Goal: Task Accomplishment & Management: Complete application form

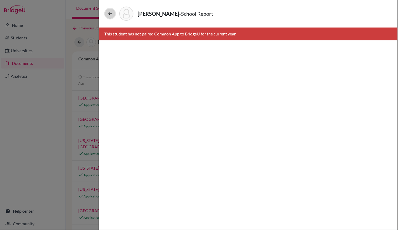
click at [111, 13] on icon at bounding box center [109, 13] width 5 height 5
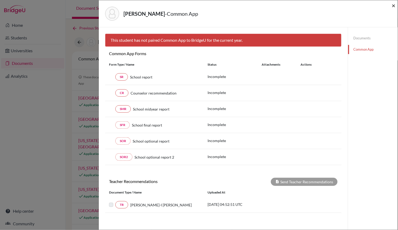
click at [393, 5] on span "×" at bounding box center [394, 6] width 4 height 8
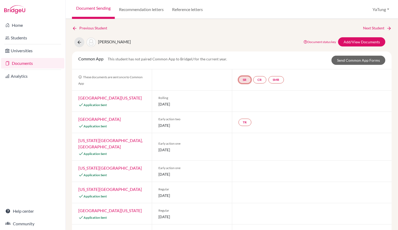
click at [241, 78] on link "SR" at bounding box center [245, 79] width 13 height 7
click at [259, 79] on link "CR" at bounding box center [259, 79] width 13 height 7
click at [24, 66] on link "Documents" at bounding box center [32, 63] width 63 height 11
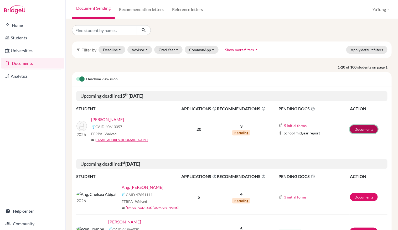
click at [366, 128] on link "Documents" at bounding box center [364, 129] width 28 height 8
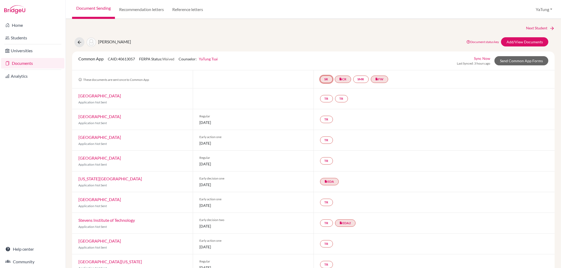
click at [322, 80] on link "SR" at bounding box center [326, 79] width 13 height 7
click at [316, 64] on link "School report" at bounding box center [326, 63] width 22 height 4
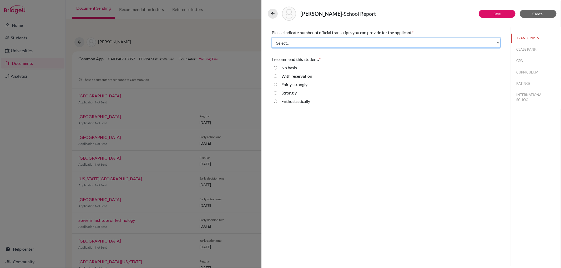
click at [296, 44] on select "Select... 1 2 3 4" at bounding box center [385, 43] width 229 height 10
select select "1"
click at [271, 38] on select "Select... 1 2 3 4" at bounding box center [385, 43] width 229 height 10
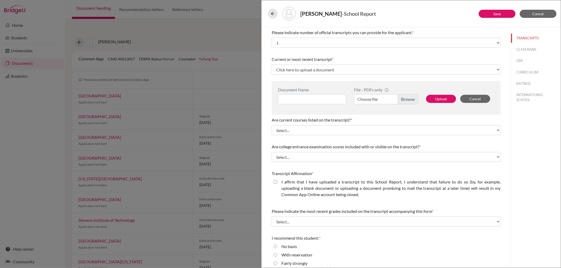
click at [398, 102] on label "Choose file" at bounding box center [386, 99] width 64 height 10
click at [398, 102] on input "Choose file" at bounding box center [386, 99] width 64 height 10
click at [398, 101] on label "Ella Transcript.pdf" at bounding box center [386, 99] width 64 height 10
click at [398, 101] on input "Ella Transcript.pdf" at bounding box center [386, 99] width 64 height 10
click at [290, 97] on input at bounding box center [312, 99] width 68 height 10
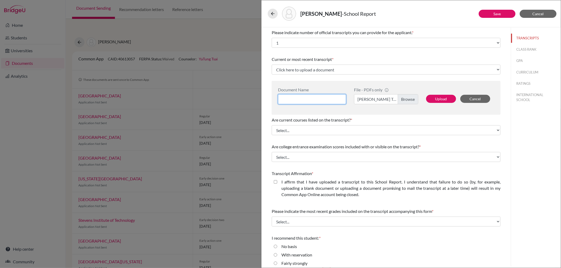
paste input "Ella Transcript"
type input "Ella Transcript"
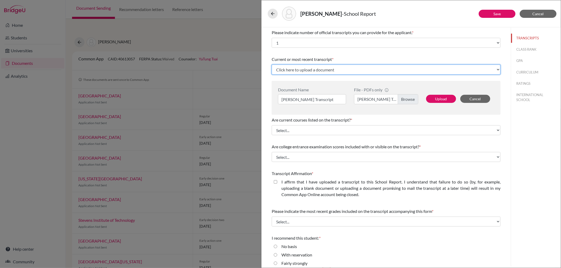
click at [310, 66] on select "Click here to upload a document Upload New File" at bounding box center [385, 70] width 229 height 10
click at [316, 70] on select "Click here to upload a document Upload New File" at bounding box center [385, 70] width 229 height 10
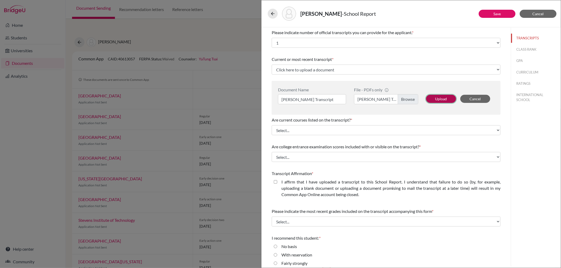
click at [398, 101] on button "Upload" at bounding box center [441, 99] width 30 height 8
select select "687808"
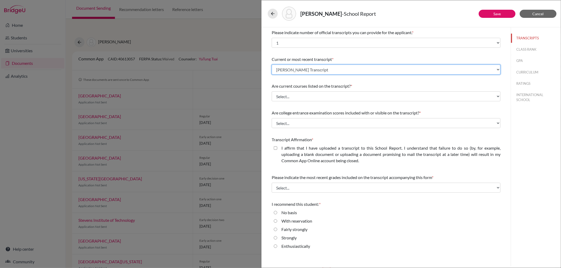
click at [332, 70] on select "Select existing document or upload a new one Ella Transcript Upload New File" at bounding box center [385, 70] width 229 height 10
click at [271, 65] on select "Select existing document or upload a new one Ella Transcript Upload New File" at bounding box center [385, 70] width 229 height 10
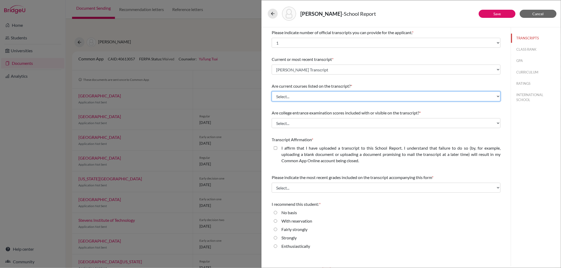
click at [311, 95] on select "Select... Yes No" at bounding box center [385, 96] width 229 height 10
select select "0"
click at [271, 91] on select "Select... Yes No" at bounding box center [385, 96] width 229 height 10
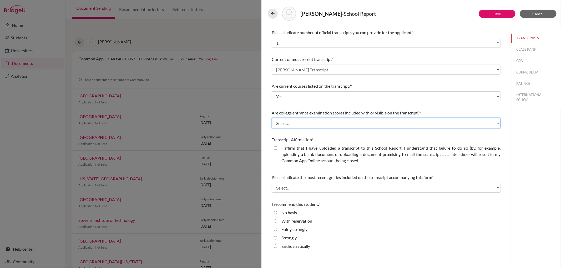
click at [311, 124] on select "Select... Yes No" at bounding box center [385, 123] width 229 height 10
select select "1"
click at [271, 118] on select "Select... Yes No" at bounding box center [385, 123] width 229 height 10
click at [274, 152] on div "I affirm that I have uploaded a transcript to this School Report. I understand …" at bounding box center [385, 155] width 229 height 21
click at [285, 149] on label "I affirm that I have uploaded a transcript to this School Report. I understand …" at bounding box center [390, 154] width 219 height 19
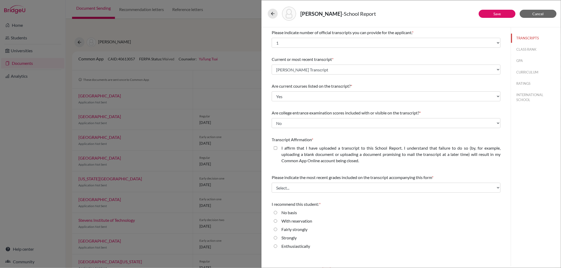
click at [277, 149] on closed\ "I affirm that I have uploaded a transcript to this School Report. I understand …" at bounding box center [275, 148] width 3 height 6
checkbox closed\ "true"
drag, startPoint x: 345, startPoint y: 188, endPoint x: 350, endPoint y: 189, distance: 4.7
click at [345, 188] on select "Select... Final junior year grades 1st Quarter senior year grades 2nd Quarter/1…" at bounding box center [385, 188] width 229 height 10
select select "5"
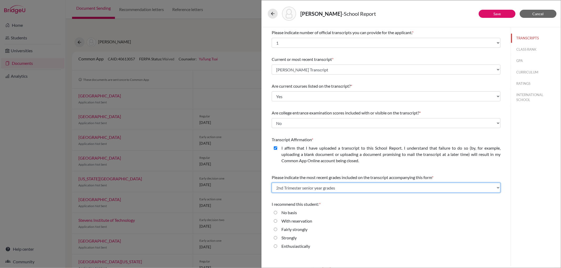
click at [271, 183] on select "Select... Final junior year grades 1st Quarter senior year grades 2nd Quarter/1…" at bounding box center [385, 188] width 229 height 10
click at [291, 230] on label "Enthusiastically" at bounding box center [295, 246] width 29 height 6
click at [277, 230] on input "Enthusiastically" at bounding box center [275, 246] width 3 height 6
radio input "true"
drag, startPoint x: 321, startPoint y: 247, endPoint x: 281, endPoint y: 245, distance: 39.2
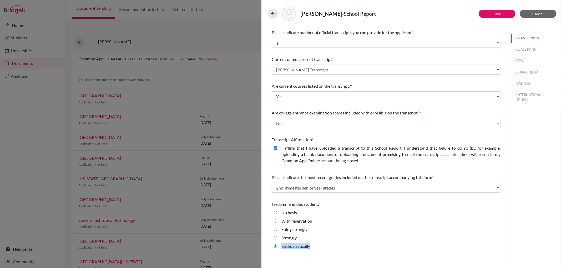
click at [281, 230] on div "Enthusiastically" at bounding box center [385, 247] width 229 height 8
copy label "Enthusiastically"
click at [398, 12] on button "Save" at bounding box center [496, 14] width 37 height 8
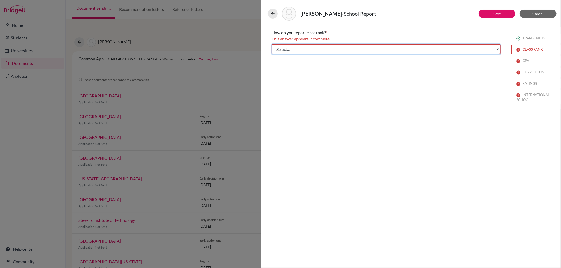
click at [382, 49] on select "Select... Exact Decile Quintile Quartile None" at bounding box center [385, 49] width 229 height 10
select select "5"
click at [271, 44] on select "Select... Exact Decile Quintile Quartile None" at bounding box center [385, 49] width 229 height 10
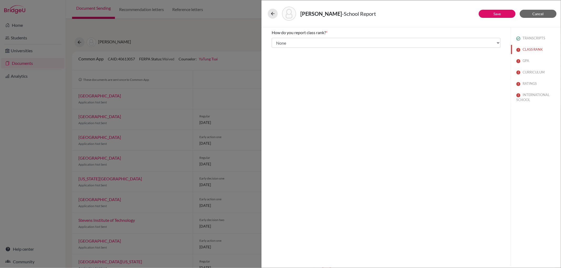
click at [398, 4] on div "Vidal, Ella - School Report" at bounding box center [410, 13] width 295 height 23
click at [398, 15] on link "Save" at bounding box center [496, 14] width 7 height 4
click at [280, 55] on div "No" at bounding box center [282, 57] width 10 height 8
click at [276, 55] on input "No" at bounding box center [275, 56] width 3 height 6
radio input "true"
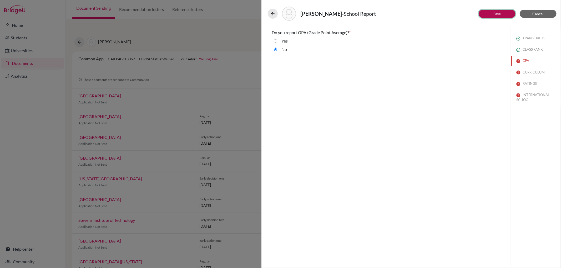
click at [398, 14] on link "Save" at bounding box center [496, 14] width 7 height 4
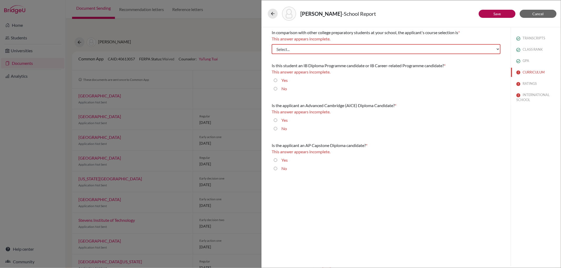
click at [275, 79] on input "Yes" at bounding box center [275, 80] width 3 height 6
radio input "true"
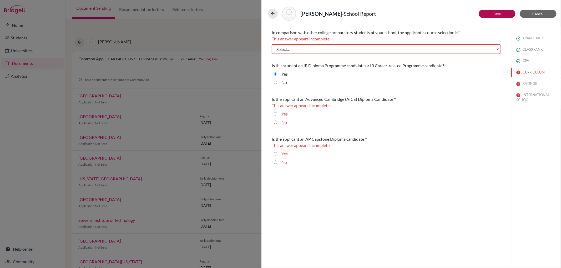
click at [276, 122] on input "No" at bounding box center [275, 122] width 3 height 6
radio input "true"
click at [275, 157] on input "No" at bounding box center [275, 156] width 3 height 6
radio input "true"
click at [346, 49] on select "Select... Less than demanding Average Demanding Very demanding Most demanding P…" at bounding box center [385, 49] width 229 height 10
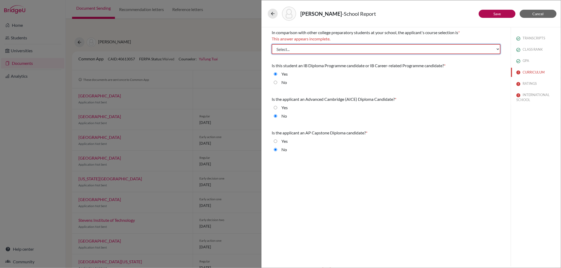
select select "3"
click at [271, 44] on select "Select... Less than demanding Average Demanding Very demanding Most demanding P…" at bounding box center [385, 49] width 229 height 10
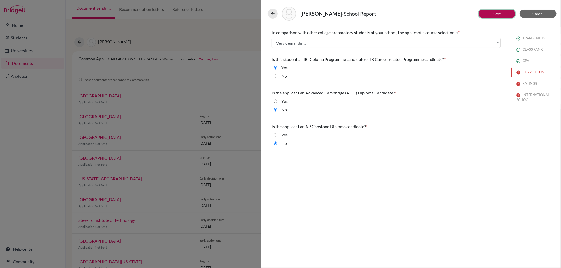
click at [398, 15] on link "Save" at bounding box center [496, 14] width 7 height 4
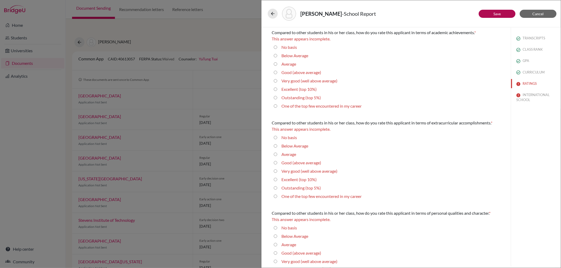
click at [288, 98] on label "Outstanding (top 5%)" at bounding box center [300, 98] width 39 height 6
click at [277, 98] on 5\%\) "Outstanding (top 5%)" at bounding box center [275, 98] width 3 height 6
radio 5\%\) "true"
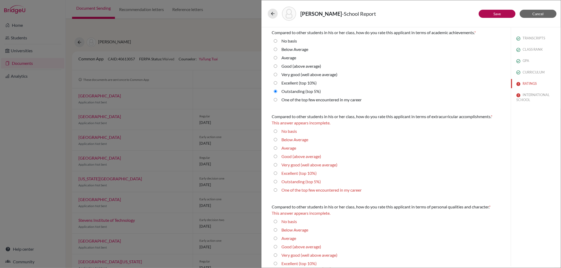
scroll to position [29, 0]
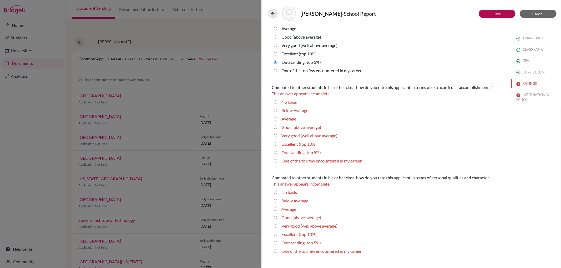
click at [298, 151] on label "Outstanding (top 5%)" at bounding box center [300, 153] width 39 height 6
click at [277, 151] on 5\%\) "Outstanding (top 5%)" at bounding box center [275, 153] width 3 height 6
radio 5\%\) "true"
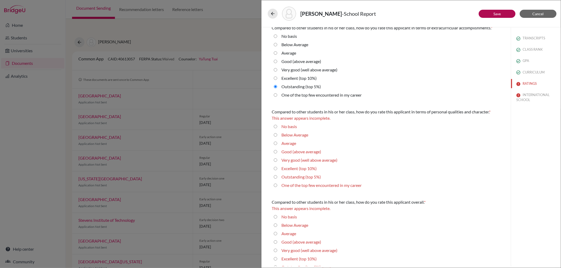
scroll to position [105, 0]
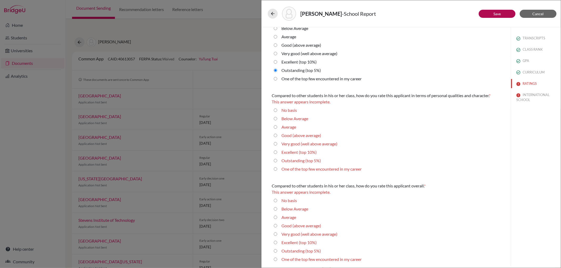
click at [305, 161] on label "Outstanding (top 5%)" at bounding box center [300, 161] width 39 height 6
click at [277, 161] on 5\%\) "Outstanding (top 5%)" at bounding box center [275, 161] width 3 height 6
radio 5\%\) "true"
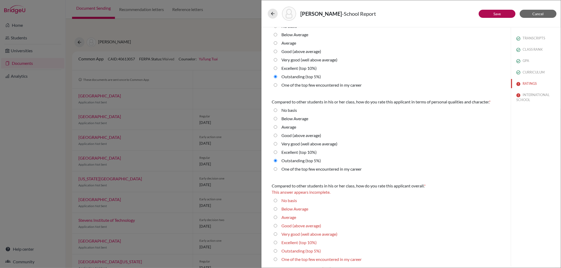
click at [304, 230] on label "Outstanding (top 5%)" at bounding box center [300, 251] width 39 height 6
click at [277, 230] on 5\%\) "Outstanding (top 5%)" at bounding box center [275, 251] width 3 height 6
radio 5\%\) "true"
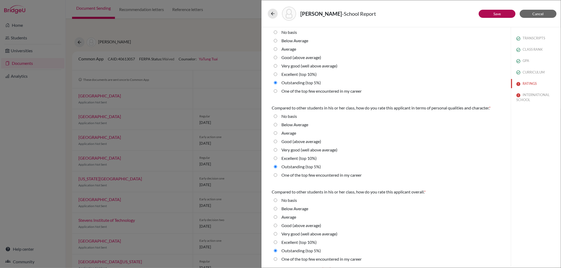
scroll to position [93, 0]
click at [398, 13] on button "Save" at bounding box center [496, 14] width 37 height 8
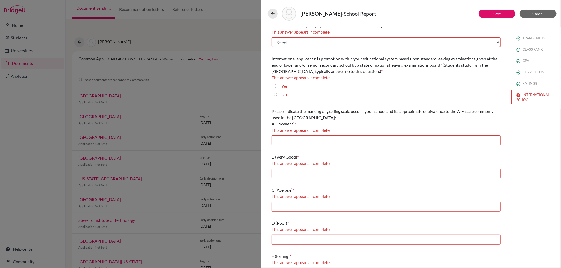
scroll to position [0, 0]
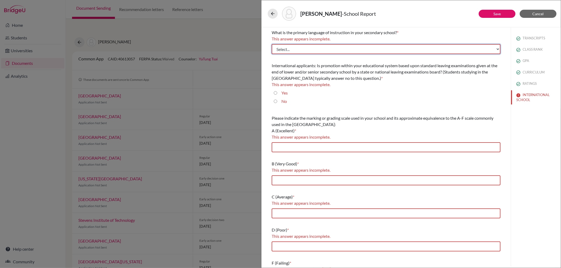
click at [312, 46] on select "Select... Albanian Arabic Armenian Assamese Azerbaijani Belarusian Bengali Bulg…" at bounding box center [385, 49] width 229 height 10
select select "14"
click at [271, 44] on select "Select... Albanian Arabic Armenian Assamese Azerbaijani Belarusian Bengali Bulg…" at bounding box center [385, 49] width 229 height 10
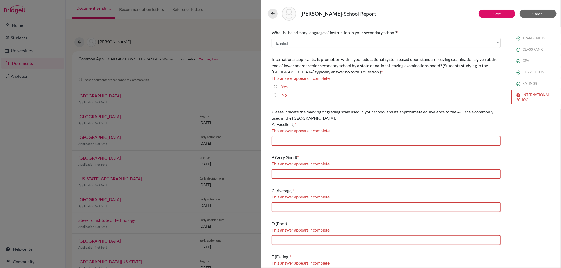
drag, startPoint x: 270, startPoint y: 59, endPoint x: 367, endPoint y: 73, distance: 98.0
click at [367, 73] on div "What is the primary language of instruction in your secondary school? * Select.…" at bounding box center [385, 153] width 241 height 253
copy div "International applicants: Is promotion within your educational system based upo…"
click at [279, 88] on div "Yes" at bounding box center [282, 88] width 11 height 8
click at [275, 85] on input "Yes" at bounding box center [275, 87] width 3 height 6
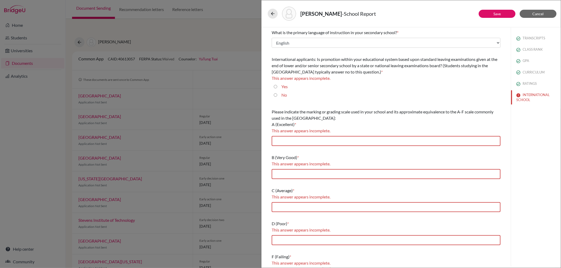
radio input "true"
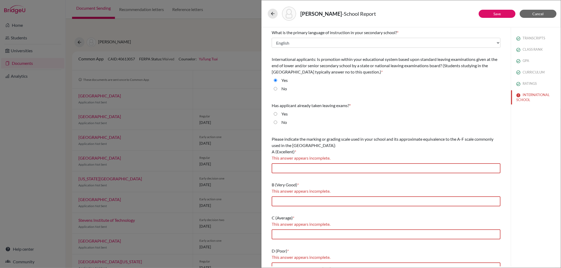
drag, startPoint x: 271, startPoint y: 104, endPoint x: 368, endPoint y: 100, distance: 97.3
click at [368, 100] on div "What is the primary language of instruction in your secondary school? * Select.…" at bounding box center [385, 167] width 241 height 281
copy div "Has applicant already taken leaving exams? *"
click at [278, 124] on div "No" at bounding box center [282, 123] width 10 height 8
click at [279, 121] on div "No" at bounding box center [282, 123] width 10 height 8
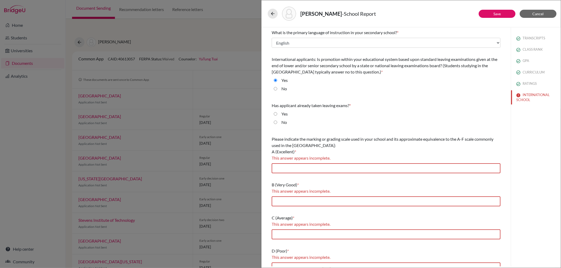
click at [274, 122] on input "No" at bounding box center [275, 122] width 3 height 6
radio input "true"
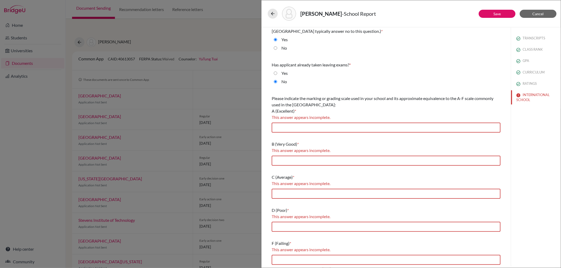
scroll to position [41, 0]
click at [300, 124] on input "text" at bounding box center [385, 127] width 229 height 10
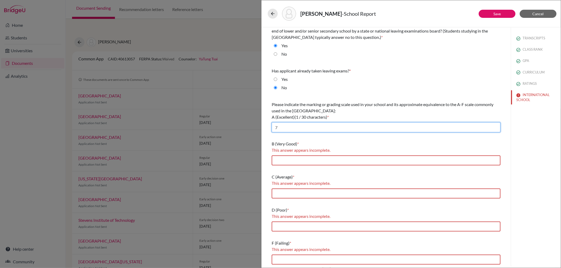
type input "7"
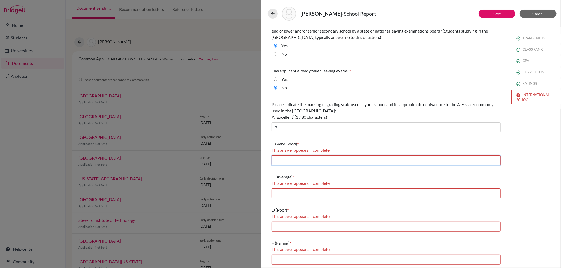
click at [305, 162] on input "text" at bounding box center [385, 161] width 229 height 10
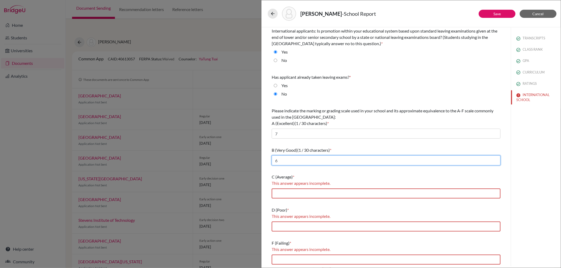
scroll to position [28, 0]
type input "6"
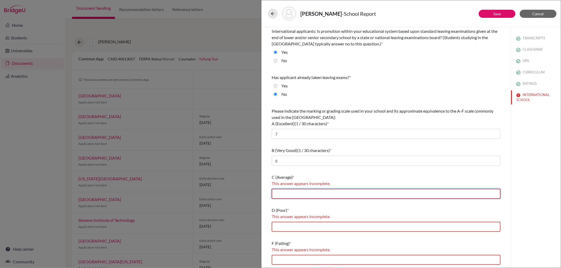
click at [311, 195] on input "text" at bounding box center [385, 194] width 229 height 10
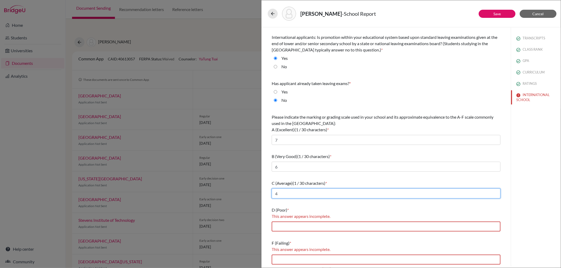
type input "4"
click at [301, 224] on input "text" at bounding box center [385, 227] width 229 height 10
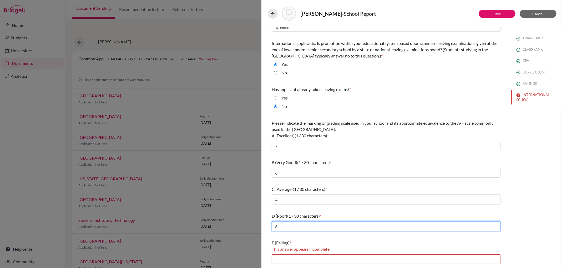
scroll to position [16, 0]
type input "6"
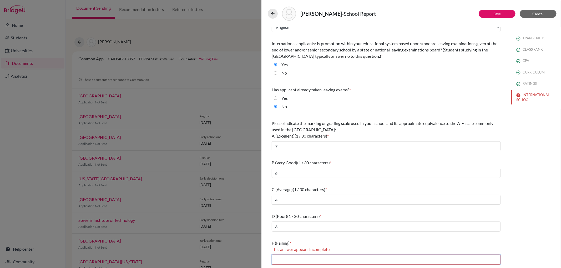
click at [309, 230] on input "text" at bounding box center [385, 260] width 229 height 10
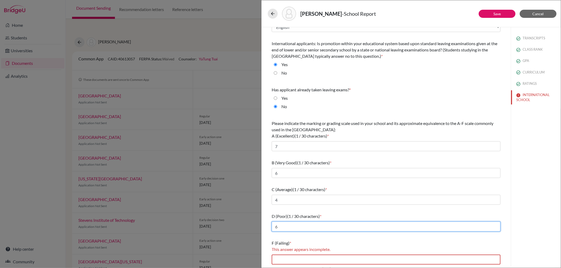
click at [301, 225] on input "6" at bounding box center [385, 227] width 229 height 10
type input "3"
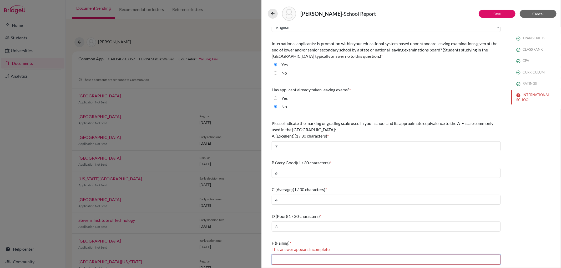
click at [316, 230] on input "text" at bounding box center [385, 260] width 229 height 10
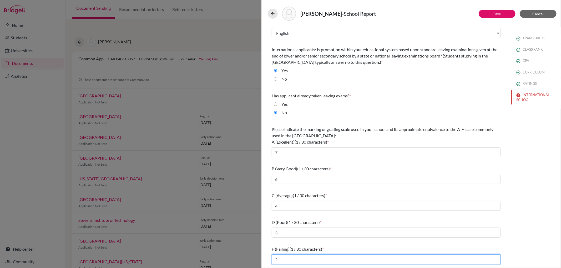
scroll to position [9, 0]
type input "2"
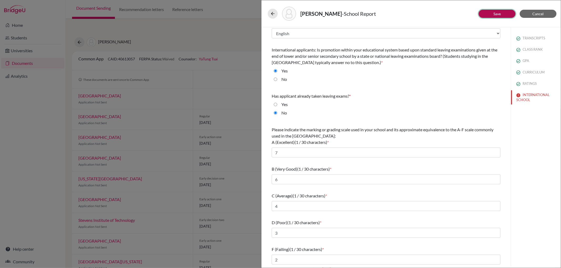
click at [398, 13] on link "Save" at bounding box center [496, 14] width 7 height 4
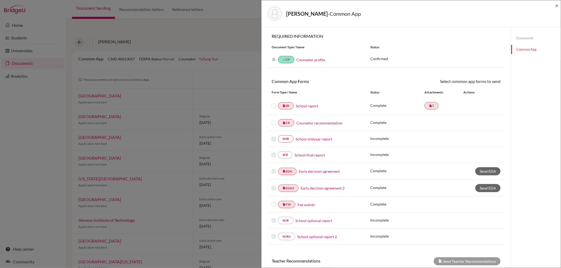
click at [272, 103] on label at bounding box center [273, 103] width 4 height 0
click at [0, 0] on input "checkbox" at bounding box center [0, 0] width 0 height 0
click at [272, 120] on label at bounding box center [273, 120] width 4 height 0
click at [0, 0] on input "checkbox" at bounding box center [0, 0] width 0 height 0
click at [398, 83] on link "Send" at bounding box center [489, 82] width 22 height 8
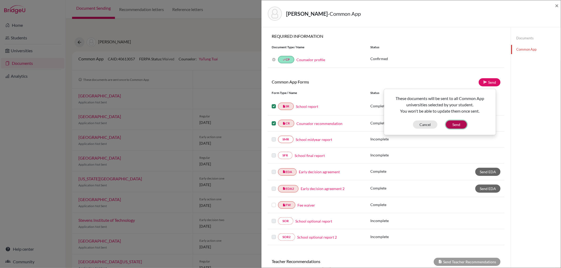
click at [398, 122] on button "Send" at bounding box center [455, 125] width 21 height 8
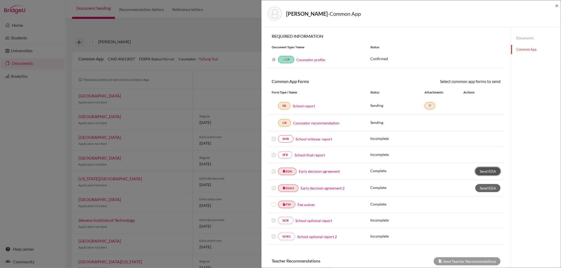
click at [398, 172] on link "Send EDA" at bounding box center [487, 171] width 25 height 8
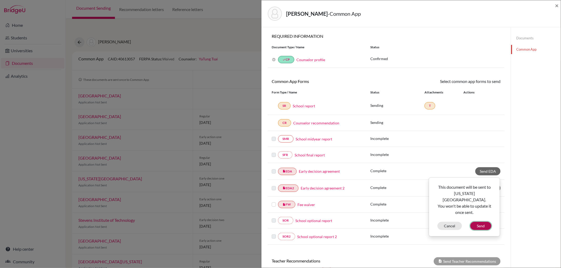
click at [398, 222] on button "Send" at bounding box center [480, 226] width 21 height 8
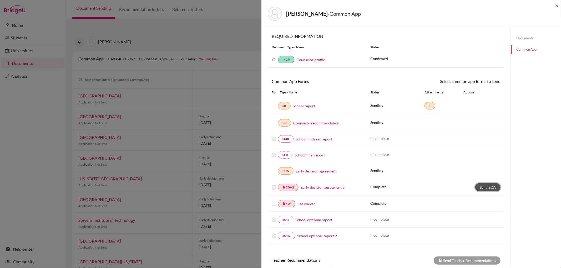
click at [398, 186] on span "Send EDA" at bounding box center [487, 187] width 16 height 4
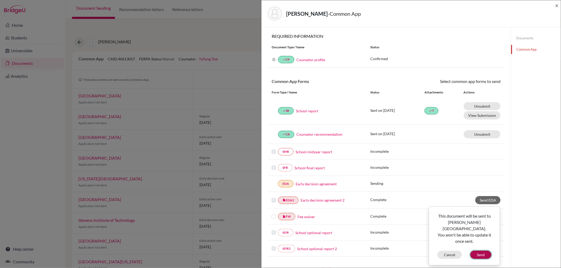
click at [398, 230] on button "Send" at bounding box center [480, 255] width 21 height 8
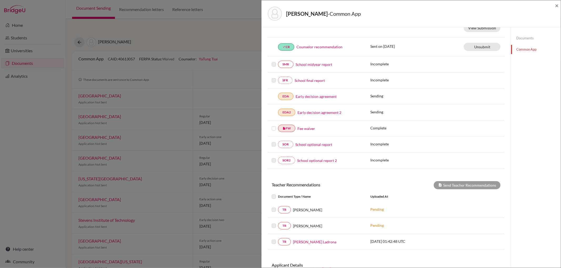
scroll to position [58, 0]
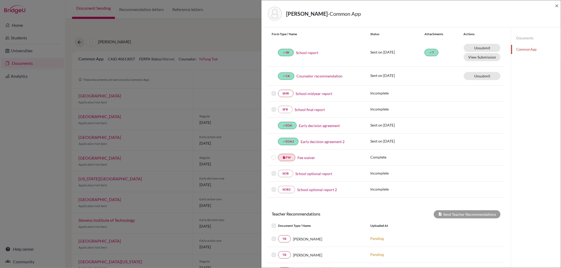
click at [273, 155] on label at bounding box center [273, 155] width 4 height 0
click at [0, 0] on input "checkbox" at bounding box center [0, 0] width 0 height 0
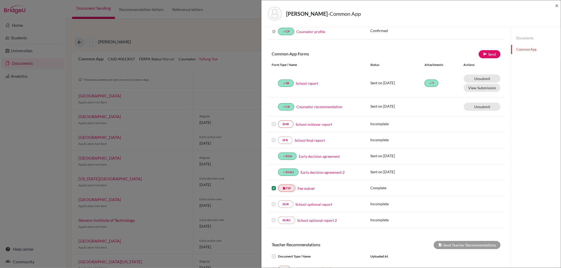
scroll to position [0, 0]
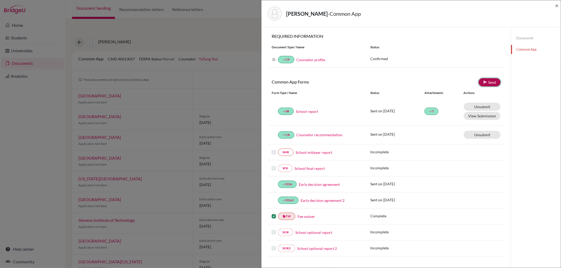
click at [398, 80] on link "Send" at bounding box center [489, 82] width 22 height 8
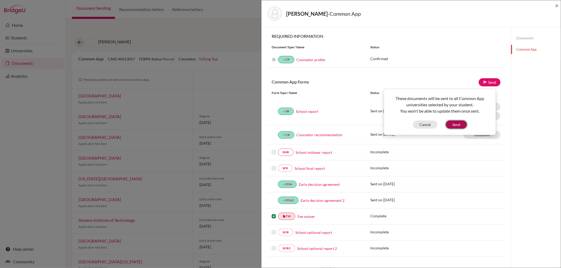
click at [398, 125] on button "Send" at bounding box center [455, 125] width 21 height 8
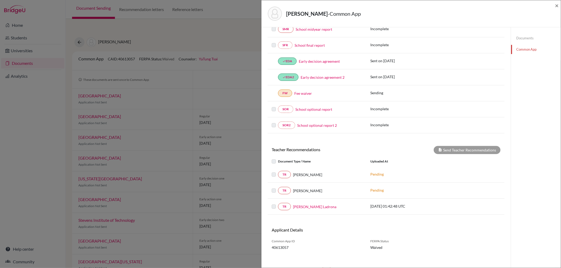
scroll to position [127, 0]
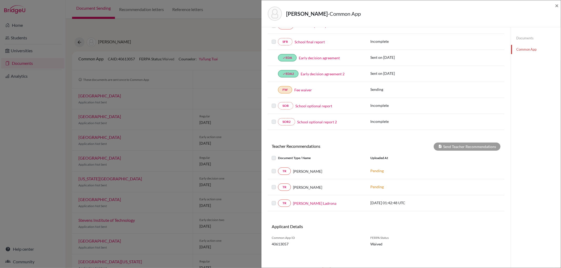
click at [387, 204] on p "[DATE] 01:42:48 UTC" at bounding box center [405, 203] width 71 height 6
click at [278, 200] on label at bounding box center [278, 200] width 0 height 0
click at [388, 204] on p "[DATE] 01:42:48 UTC" at bounding box center [405, 203] width 71 height 6
click at [312, 204] on link "[PERSON_NAME] Ladrona" at bounding box center [314, 204] width 43 height 6
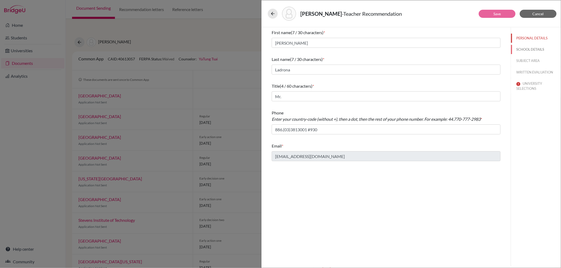
click at [398, 48] on button "SCHOOL DETAILS" at bounding box center [536, 49] width 50 height 9
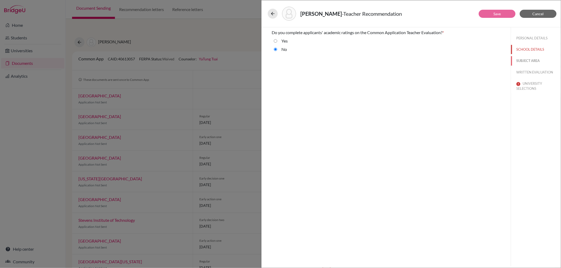
click at [398, 59] on button "SUBJECT AREA" at bounding box center [536, 60] width 50 height 9
select select "5"
click at [398, 71] on button "WRITTEN EVALUATION" at bounding box center [536, 72] width 50 height 9
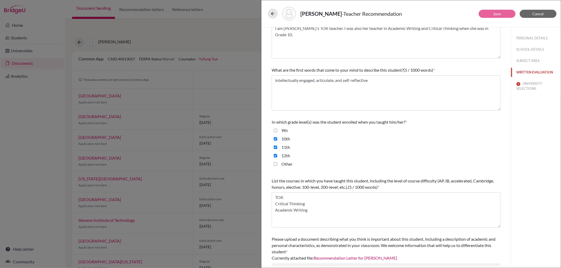
scroll to position [64, 0]
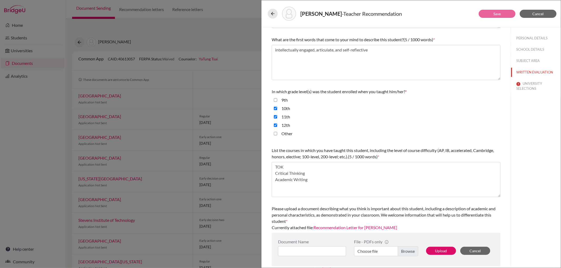
click at [345, 227] on link "Recommendation Letter for Ella" at bounding box center [355, 227] width 84 height 5
click at [398, 87] on button "UNIVERSITY SELECTIONS" at bounding box center [536, 86] width 50 height 14
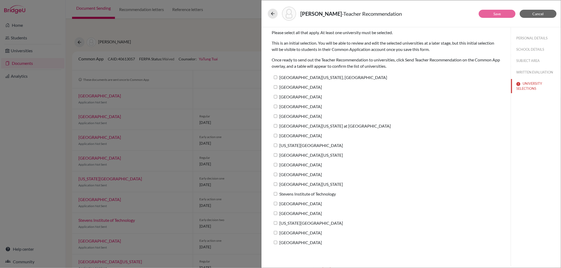
click at [274, 76] on input "[GEOGRAPHIC_DATA][US_STATE], [GEOGRAPHIC_DATA]" at bounding box center [275, 77] width 3 height 3
checkbox input "true"
click at [276, 84] on label "[GEOGRAPHIC_DATA]" at bounding box center [296, 87] width 50 height 8
click at [276, 85] on input "[GEOGRAPHIC_DATA]" at bounding box center [275, 86] width 3 height 3
checkbox input "true"
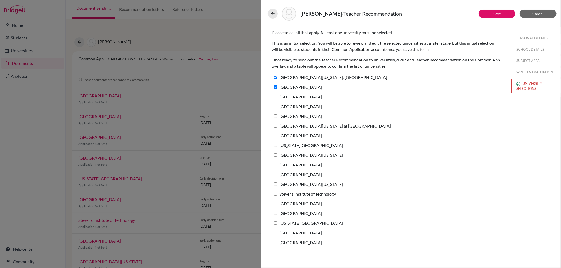
click at [276, 95] on label "[GEOGRAPHIC_DATA]" at bounding box center [296, 97] width 50 height 8
click at [276, 95] on input "[GEOGRAPHIC_DATA]" at bounding box center [275, 96] width 3 height 3
checkbox input "true"
click at [275, 77] on input "[GEOGRAPHIC_DATA][US_STATE], [GEOGRAPHIC_DATA]" at bounding box center [275, 77] width 3 height 3
checkbox input "false"
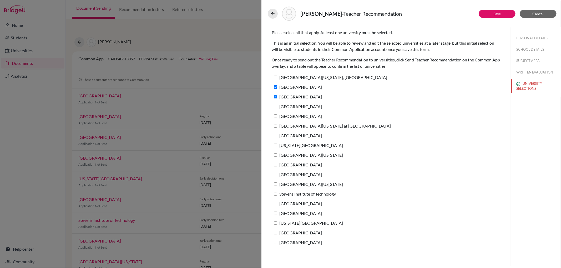
click at [276, 86] on input "[GEOGRAPHIC_DATA]" at bounding box center [275, 86] width 3 height 3
checkbox input "false"
click at [275, 95] on input "[GEOGRAPHIC_DATA]" at bounding box center [275, 96] width 3 height 3
checkbox input "false"
click at [398, 14] on span "Cancel" at bounding box center [537, 14] width 11 height 4
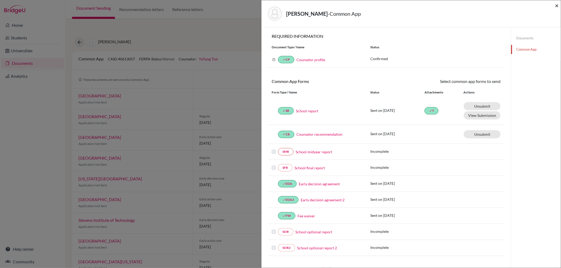
click at [398, 3] on span "×" at bounding box center [557, 6] width 4 height 8
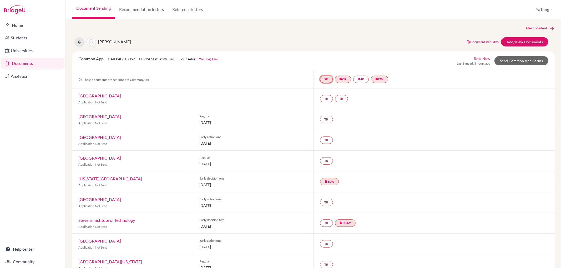
click at [320, 79] on link "SR" at bounding box center [326, 79] width 13 height 7
click at [322, 64] on link "School report" at bounding box center [326, 63] width 22 height 4
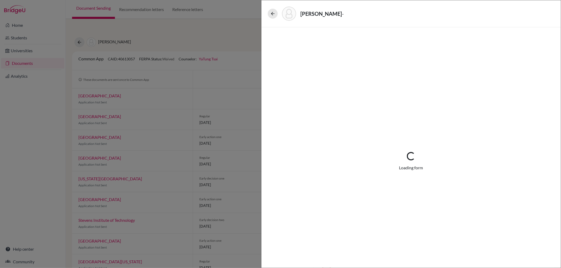
select select "1"
select select "687808"
select select "0"
select select "1"
select select "5"
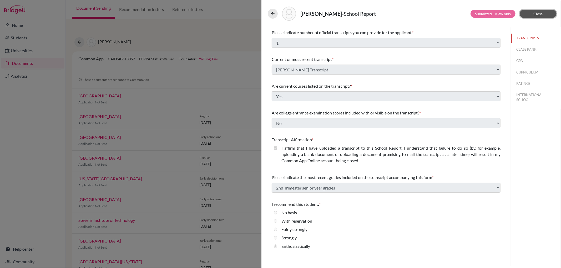
click at [398, 14] on span "Close" at bounding box center [537, 14] width 9 height 4
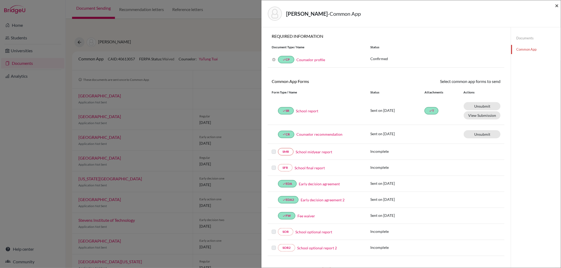
click at [398, 4] on span "×" at bounding box center [557, 6] width 4 height 8
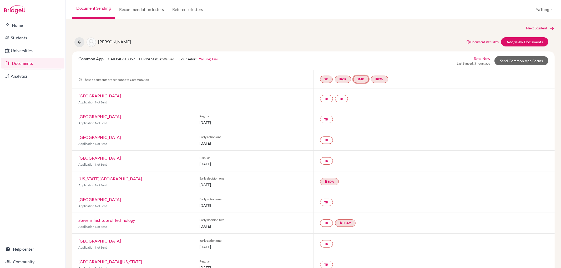
click at [355, 80] on link "SMR" at bounding box center [361, 79] width 16 height 7
click at [325, 80] on link "SR" at bounding box center [326, 79] width 13 height 7
click at [357, 80] on link "SMR" at bounding box center [361, 79] width 16 height 7
click at [325, 80] on link "SR" at bounding box center [326, 79] width 13 height 7
click at [322, 64] on link "School report" at bounding box center [326, 63] width 22 height 4
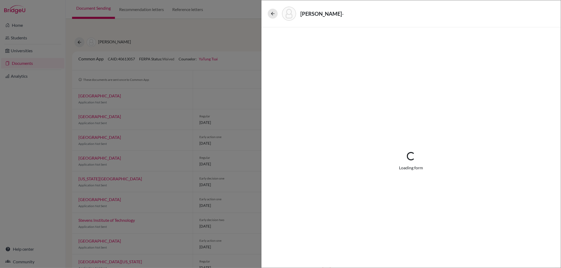
select select "1"
select select "687808"
select select "0"
select select "1"
select select "5"
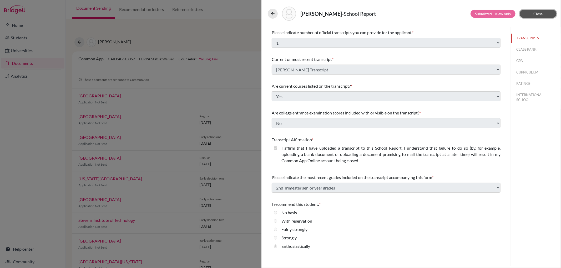
click at [398, 14] on span "Close" at bounding box center [537, 14] width 9 height 4
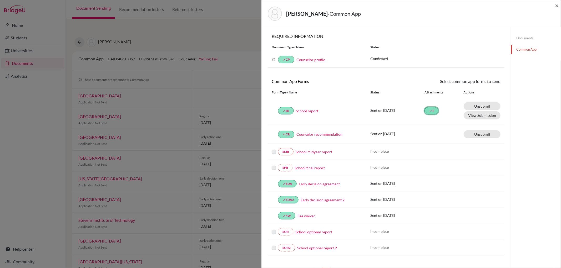
click at [398, 113] on link "done T" at bounding box center [431, 110] width 14 height 7
click at [398, 6] on span "×" at bounding box center [557, 6] width 4 height 8
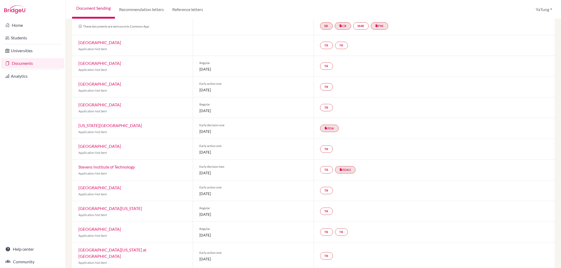
scroll to position [58, 0]
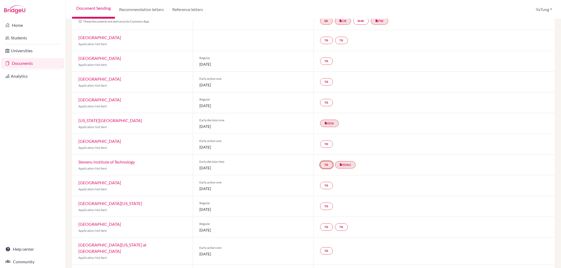
click at [325, 166] on link "TR" at bounding box center [326, 164] width 13 height 7
click at [398, 153] on div "TR" at bounding box center [433, 144] width 241 height 20
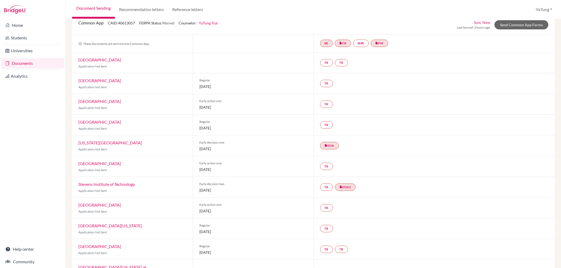
scroll to position [0, 0]
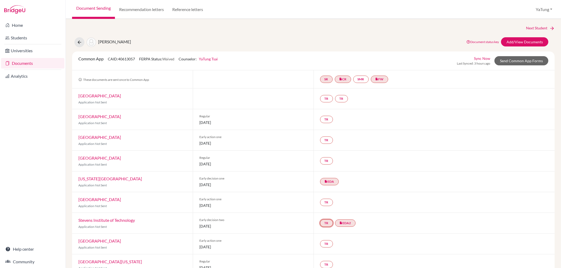
click at [324, 222] on link "TR" at bounding box center [326, 223] width 13 height 7
click at [321, 203] on h3 "Teacher recommendation" at bounding box center [326, 203] width 52 height 9
click at [321, 222] on link "TR" at bounding box center [326, 223] width 13 height 7
click at [328, 203] on h3 "Teacher recommendation" at bounding box center [326, 203] width 52 height 9
click at [398, 60] on link "Send Common App Forms" at bounding box center [521, 60] width 54 height 9
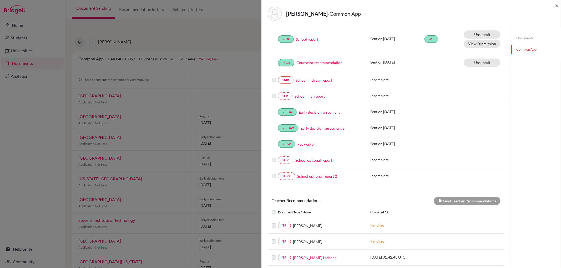
scroll to position [127, 0]
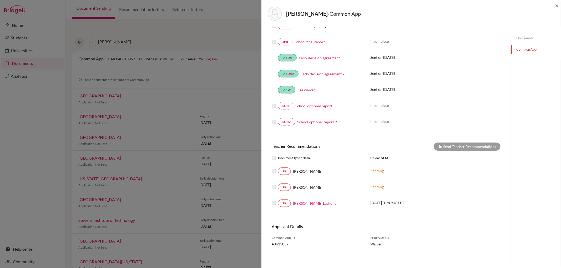
click at [197, 51] on div "[PERSON_NAME] - Common App × × REQUIRED INFORMATION Document Type / Name Status…" at bounding box center [280, 134] width 561 height 268
click at [398, 7] on span "×" at bounding box center [557, 6] width 4 height 8
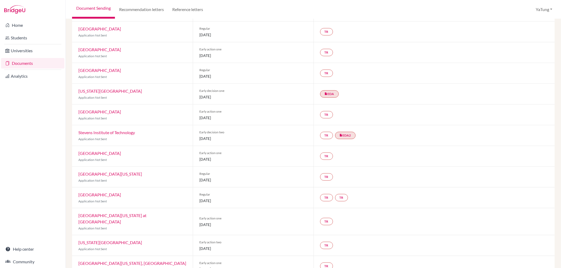
scroll to position [88, 0]
drag, startPoint x: 233, startPoint y: 98, endPoint x: 196, endPoint y: 99, distance: 36.8
click at [196, 99] on div "Early decision one 01 November 2025" at bounding box center [253, 94] width 121 height 20
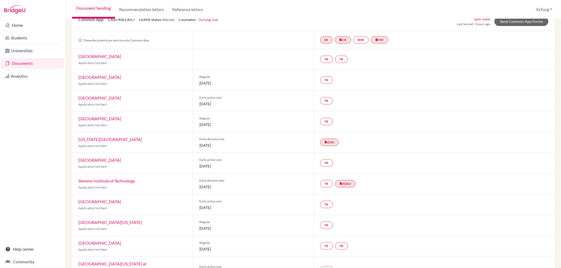
scroll to position [37, 0]
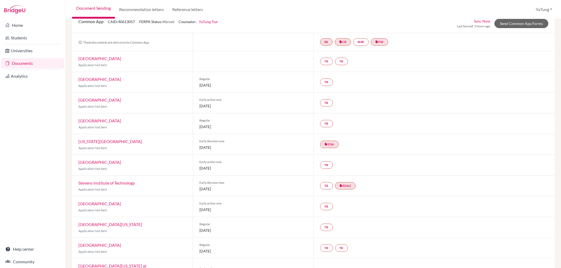
click at [254, 146] on span "[DATE]" at bounding box center [253, 148] width 108 height 6
drag, startPoint x: 247, startPoint y: 148, endPoint x: 74, endPoint y: 136, distance: 173.3
click at [74, 136] on div "New York University Application Not Sent Early decision one 01 November 2025 in…" at bounding box center [313, 144] width 482 height 21
drag, startPoint x: 230, startPoint y: 197, endPoint x: 133, endPoint y: 188, distance: 96.8
click at [133, 188] on div "Common App CAID: 40613057 FERPA Status: Waived Counselor: YaTung Tsai First Nam…" at bounding box center [313, 243] width 482 height 458
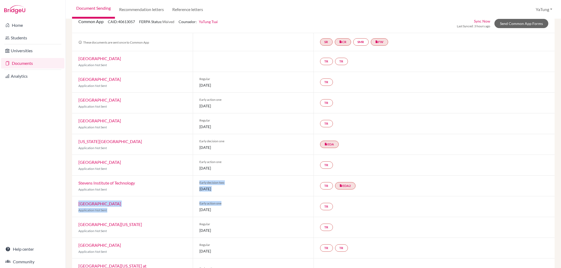
click at [251, 197] on div "Early action one 01 November 2025" at bounding box center [253, 207] width 121 height 20
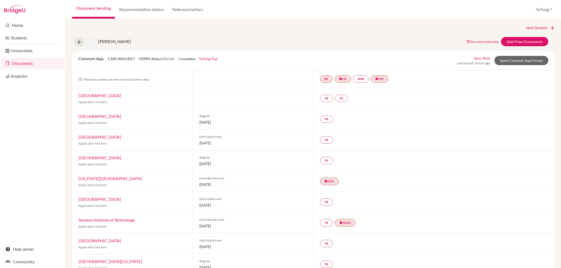
scroll to position [0, 0]
drag, startPoint x: 245, startPoint y: 186, endPoint x: 144, endPoint y: 182, distance: 101.0
click at [144, 182] on div "New York University Application Not Sent Early decision one 01 November 2025 in…" at bounding box center [313, 182] width 482 height 21
click at [270, 180] on span "Early decision one" at bounding box center [253, 178] width 108 height 5
drag, startPoint x: 236, startPoint y: 143, endPoint x: 209, endPoint y: 137, distance: 27.0
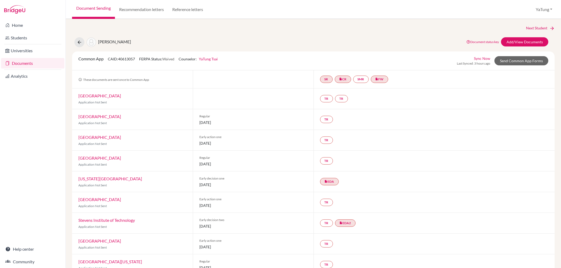
click at [209, 137] on div "Early action one 03 November 2025" at bounding box center [253, 140] width 121 height 20
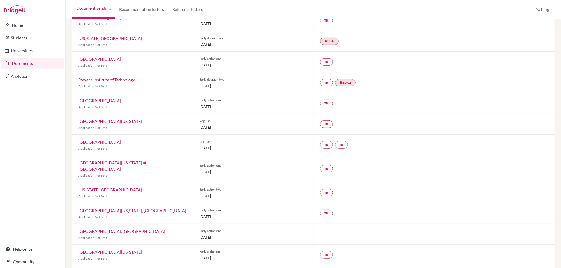
scroll to position [146, 0]
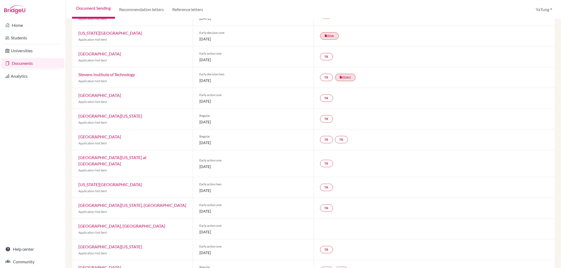
drag, startPoint x: 238, startPoint y: 161, endPoint x: 194, endPoint y: 154, distance: 44.1
click at [194, 154] on div "Early action one 15 October 2025" at bounding box center [253, 163] width 121 height 27
click at [255, 164] on span "[DATE]" at bounding box center [253, 167] width 108 height 6
click at [326, 161] on link "TR" at bounding box center [326, 163] width 13 height 7
click at [335, 140] on h3 "Teacher recommendation" at bounding box center [326, 140] width 52 height 9
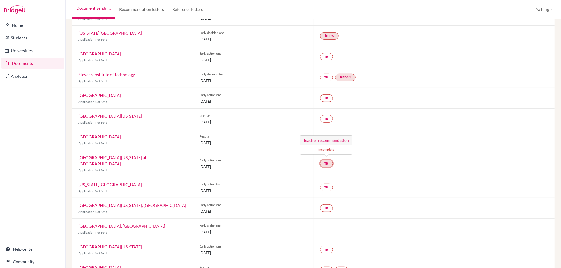
click at [323, 139] on h3 "Teacher recommendation" at bounding box center [326, 140] width 52 height 9
click at [320, 162] on link "TR" at bounding box center [326, 163] width 13 height 7
click at [330, 151] on small "Incomplete" at bounding box center [326, 149] width 46 height 5
click at [322, 160] on link "TR" at bounding box center [326, 163] width 13 height 7
click at [306, 140] on h3 "Teacher recommendation" at bounding box center [326, 140] width 52 height 9
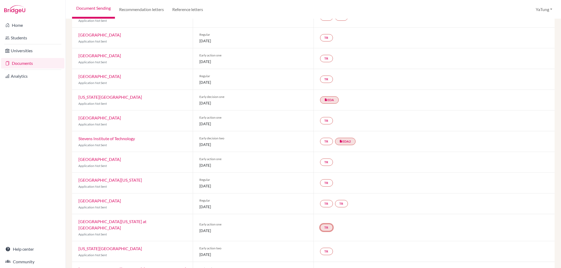
scroll to position [0, 0]
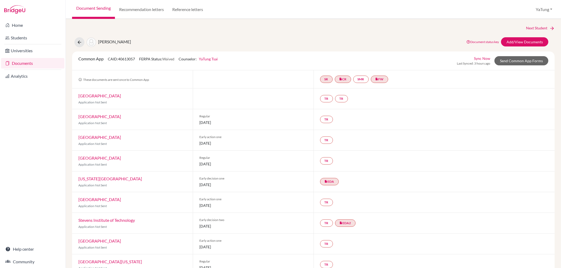
click at [398, 105] on div "TR TR" at bounding box center [433, 99] width 241 height 20
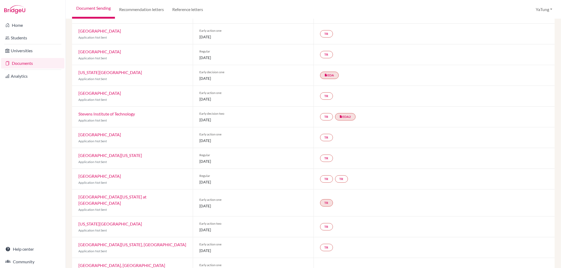
scroll to position [117, 0]
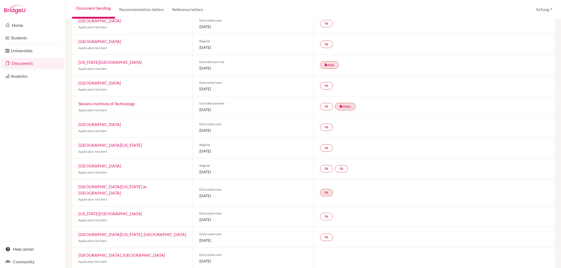
click at [104, 185] on link "[GEOGRAPHIC_DATA][US_STATE] at [GEOGRAPHIC_DATA]" at bounding box center [112, 189] width 68 height 11
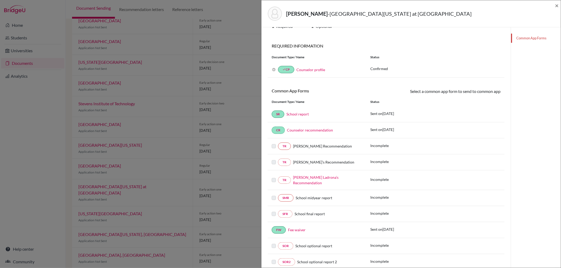
scroll to position [38, 0]
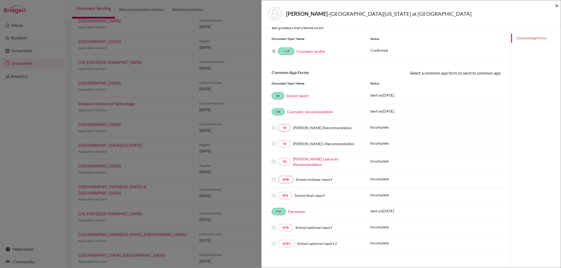
click at [398, 4] on span "×" at bounding box center [557, 6] width 4 height 8
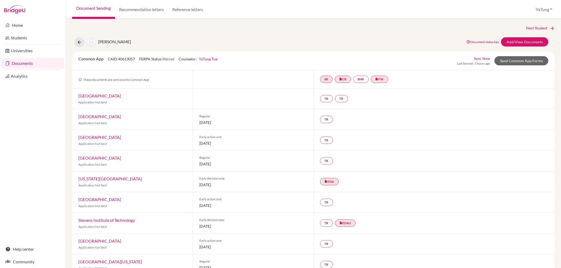
click at [24, 62] on link "Documents" at bounding box center [32, 63] width 63 height 11
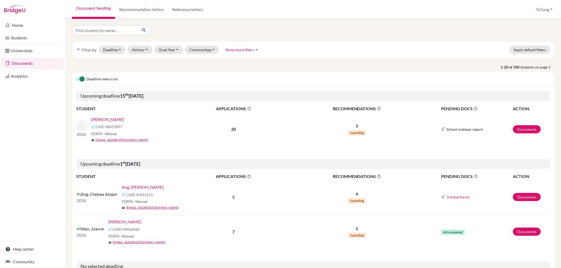
scroll to position [58, 0]
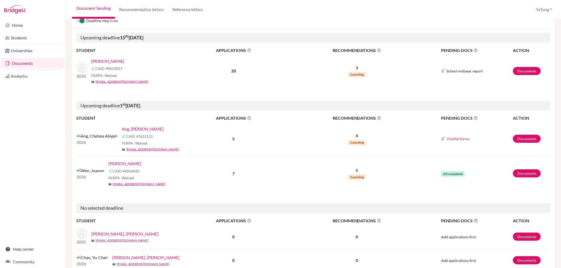
click at [122, 128] on link "Ang, [PERSON_NAME]" at bounding box center [143, 129] width 42 height 6
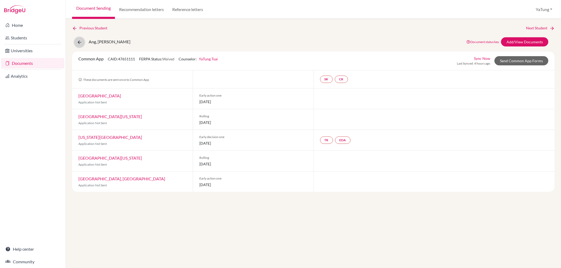
click at [79, 42] on icon at bounding box center [79, 42] width 5 height 5
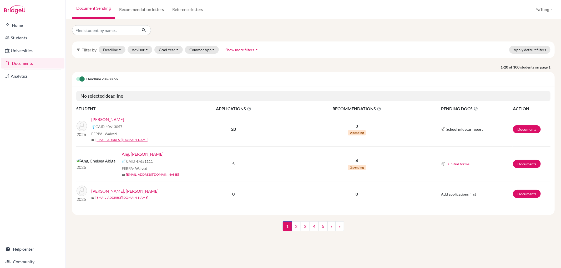
click at [16, 66] on link "Documents" at bounding box center [32, 63] width 63 height 11
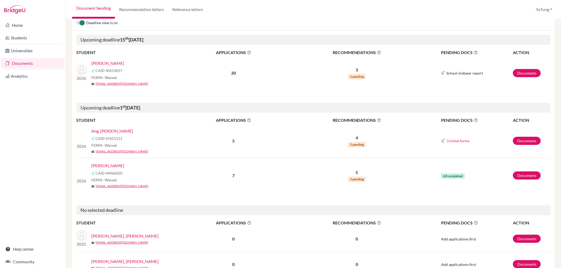
scroll to position [58, 0]
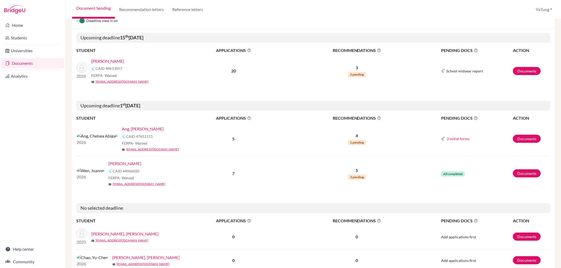
click at [108, 163] on link "Wen, Joanne" at bounding box center [124, 164] width 33 height 6
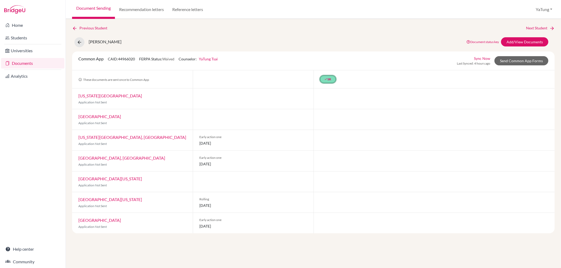
click at [324, 80] on icon "done" at bounding box center [325, 79] width 3 height 3
click at [329, 64] on span "done Sent" at bounding box center [323, 63] width 35 height 6
click at [485, 93] on div at bounding box center [433, 99] width 241 height 20
click at [517, 61] on link "Send Common App Forms" at bounding box center [521, 60] width 54 height 9
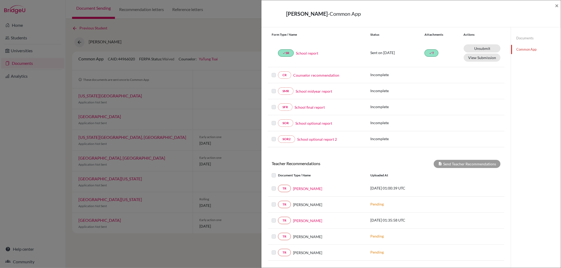
scroll to position [58, 0]
click at [278, 185] on label at bounding box center [278, 185] width 0 height 0
click at [278, 172] on label at bounding box center [278, 172] width 0 height 0
click at [466, 163] on div "Send Teacher Recommendations" at bounding box center [466, 164] width 67 height 8
click at [310, 190] on link "Hsi Chuang" at bounding box center [307, 189] width 29 height 6
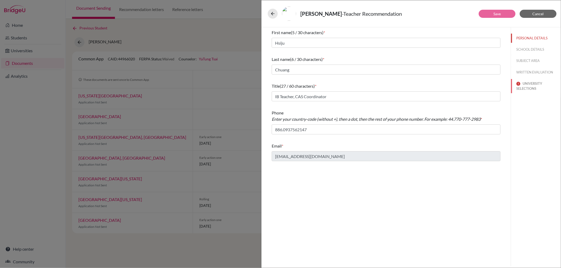
click at [524, 82] on button "UNIVERSITY SELECTIONS" at bounding box center [536, 86] width 50 height 14
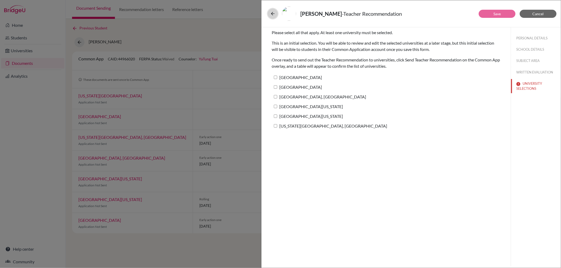
click at [269, 14] on button at bounding box center [273, 14] width 10 height 10
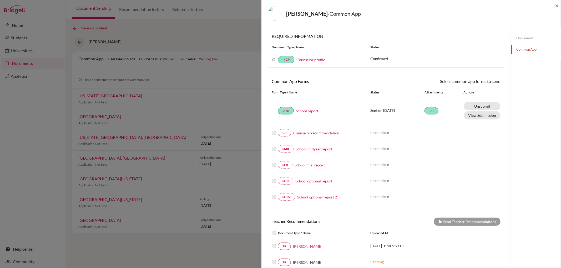
click at [177, 84] on div "Wen, Joanne - Common App × × REQUIRED INFORMATION Document Type / Name Status W…" at bounding box center [280, 134] width 561 height 268
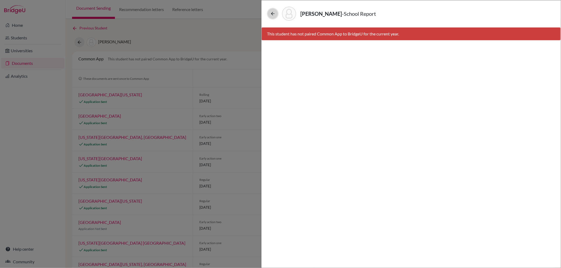
click at [272, 14] on icon at bounding box center [272, 13] width 5 height 5
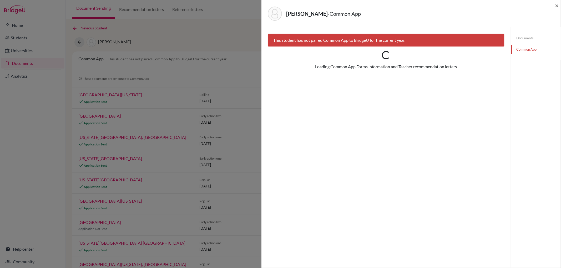
click at [229, 66] on div "CHEN, YUN-AN - Common App × × This student has not paired Common App to BridgeU…" at bounding box center [280, 134] width 561 height 268
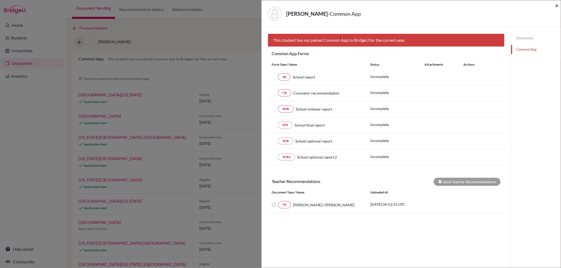
click at [556, 4] on span "×" at bounding box center [557, 6] width 4 height 8
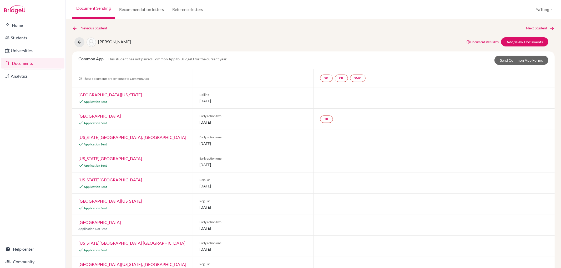
click at [14, 66] on link "Documents" at bounding box center [32, 63] width 63 height 11
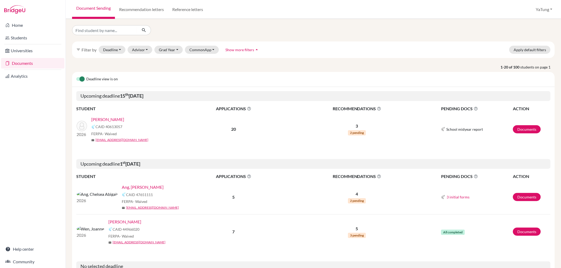
click at [101, 119] on link "[PERSON_NAME]" at bounding box center [107, 119] width 33 height 6
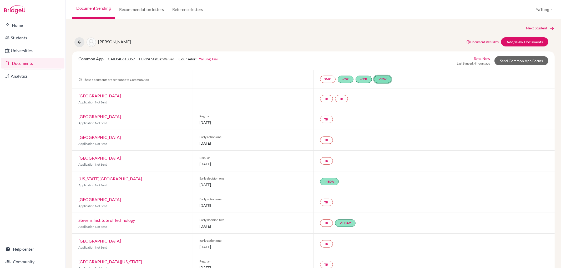
click at [383, 79] on link "done FW" at bounding box center [382, 79] width 17 height 7
click at [383, 80] on link "done FW Fee waiver Fee waiver done Sent [DATE] 07:27:10 UTC" at bounding box center [382, 79] width 17 height 7
click at [382, 57] on link "Fee waiver" at bounding box center [381, 57] width 18 height 4
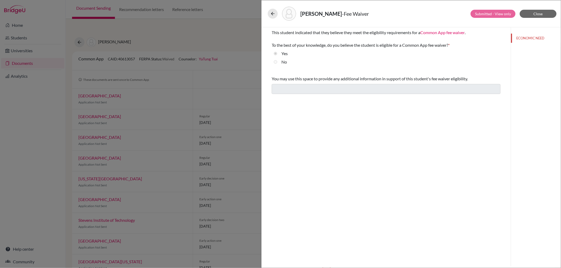
drag, startPoint x: 331, startPoint y: 13, endPoint x: 361, endPoint y: 11, distance: 29.8
click at [359, 13] on div "[PERSON_NAME]" at bounding box center [411, 14] width 286 height 14
copy span "Fee Waiver"
click at [543, 12] on button "Close" at bounding box center [537, 14] width 37 height 8
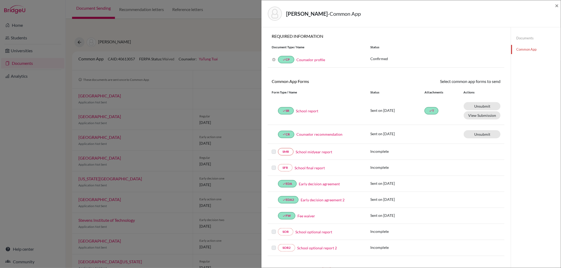
click at [0, 127] on div "[PERSON_NAME] - Common App × × REQUIRED INFORMATION Document Type / Name Status…" at bounding box center [280, 134] width 561 height 268
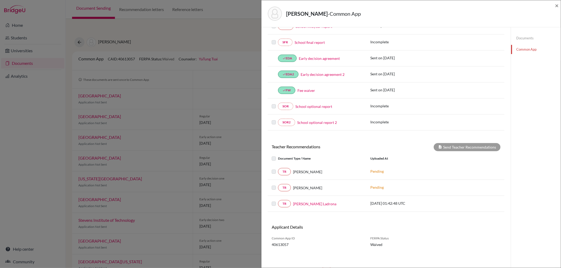
scroll to position [127, 0]
click at [557, 4] on span "×" at bounding box center [557, 6] width 4 height 8
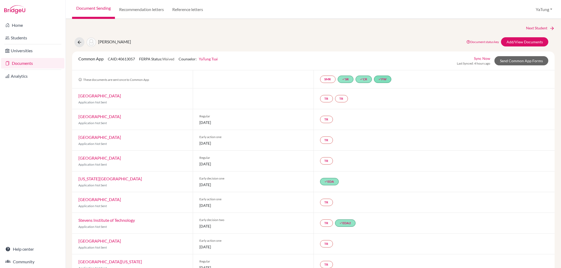
click at [324, 19] on div "Next Student [PERSON_NAME] Document status key TR Requirement. Document not upl…" at bounding box center [313, 143] width 495 height 249
